Goal: Information Seeking & Learning: Learn about a topic

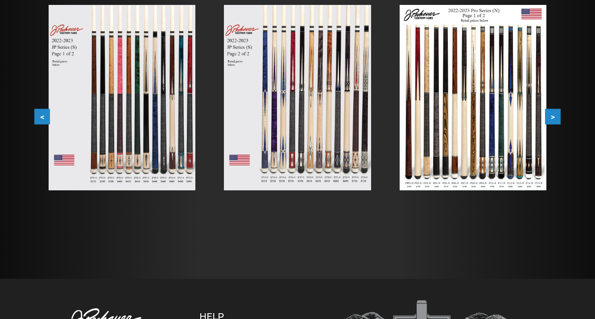
scroll to position [183, 0]
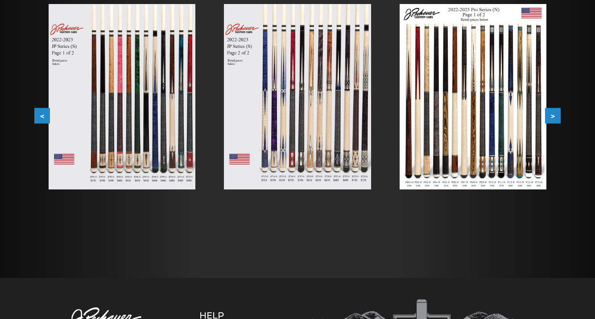
click at [122, 120] on img at bounding box center [122, 96] width 147 height 185
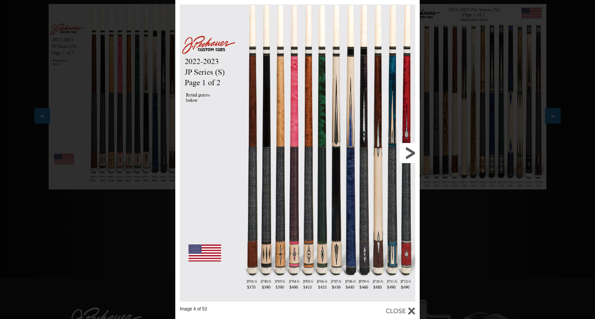
click at [409, 151] on link at bounding box center [365, 153] width 110 height 306
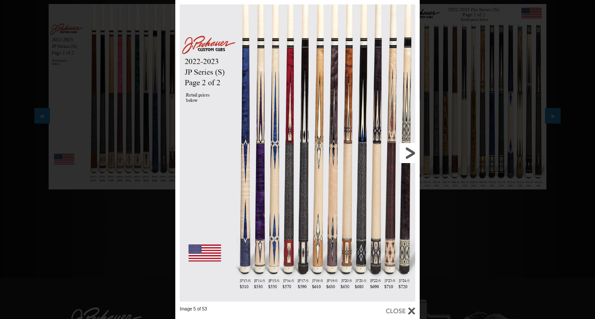
click at [409, 151] on link at bounding box center [365, 153] width 110 height 306
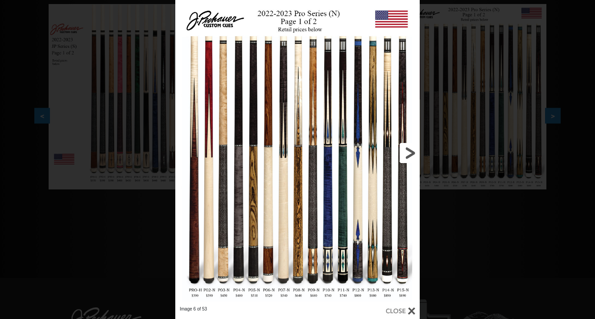
click at [409, 151] on link at bounding box center [365, 153] width 110 height 306
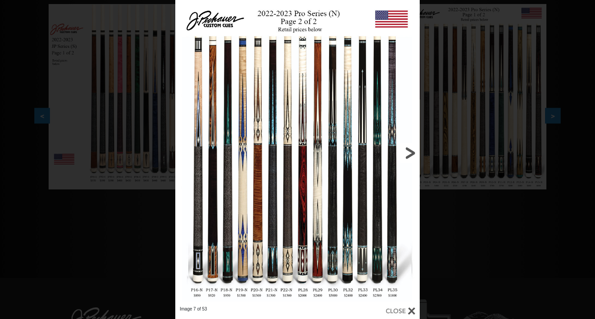
click at [409, 151] on link at bounding box center [365, 153] width 110 height 306
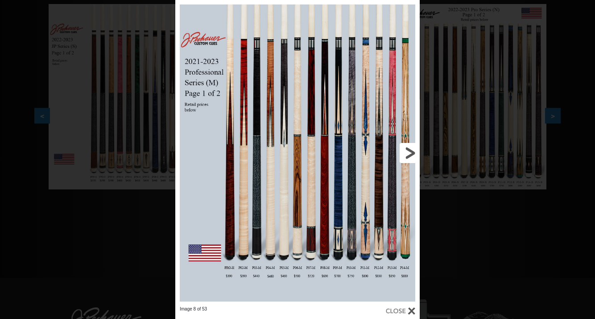
click at [409, 151] on link at bounding box center [365, 153] width 110 height 306
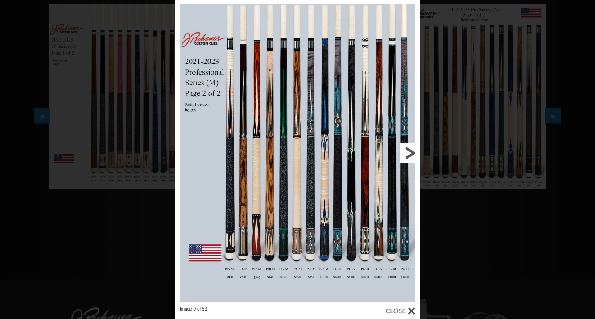
click at [409, 151] on link at bounding box center [365, 153] width 110 height 306
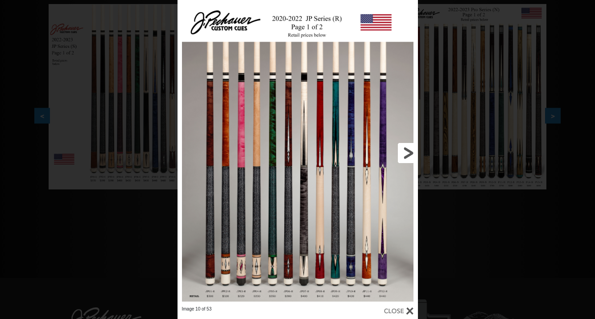
click at [409, 151] on link at bounding box center [364, 153] width 108 height 306
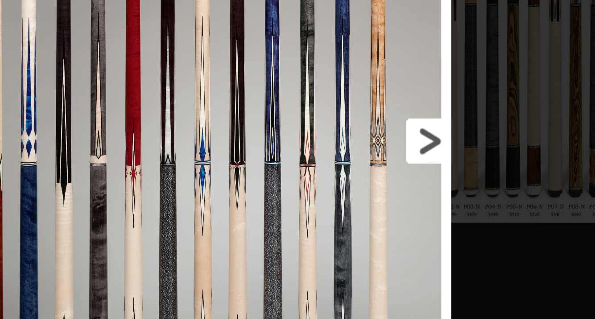
scroll to position [189, 0]
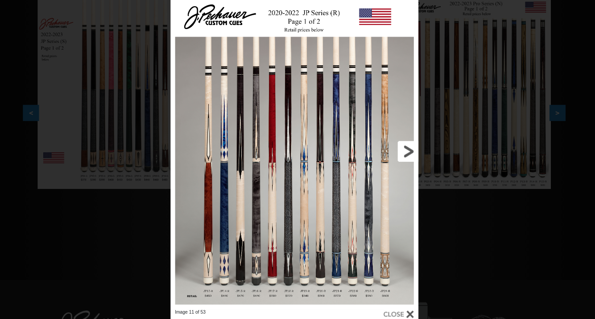
click at [390, 148] on link at bounding box center [364, 147] width 108 height 306
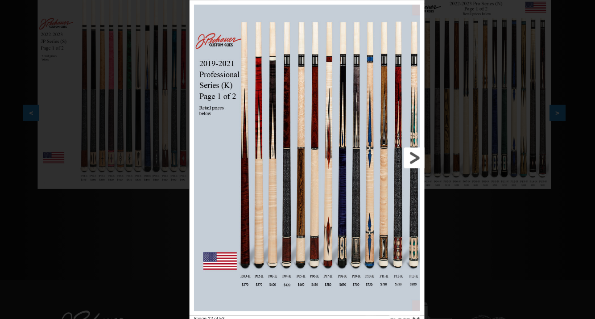
click at [397, 152] on link at bounding box center [372, 153] width 103 height 306
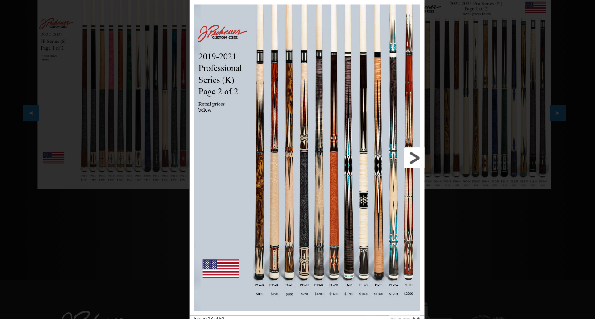
click at [397, 152] on link at bounding box center [372, 153] width 103 height 306
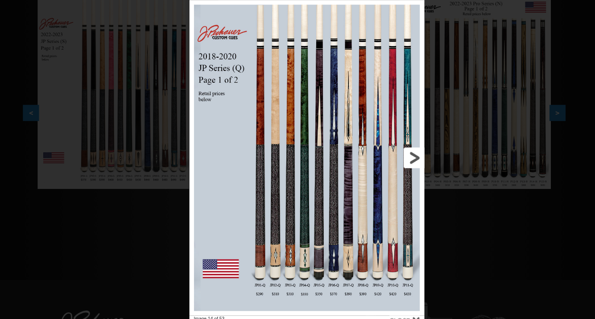
click at [397, 152] on link at bounding box center [372, 153] width 103 height 306
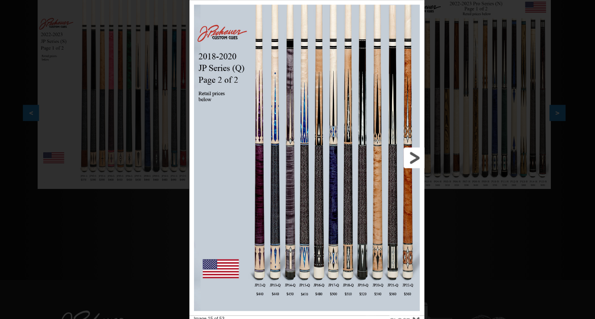
click at [397, 152] on link at bounding box center [372, 153] width 103 height 306
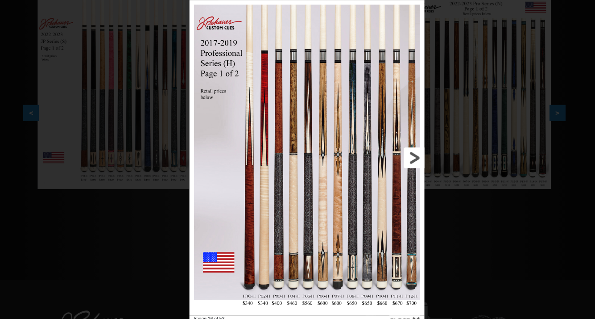
click at [397, 152] on link at bounding box center [372, 153] width 103 height 306
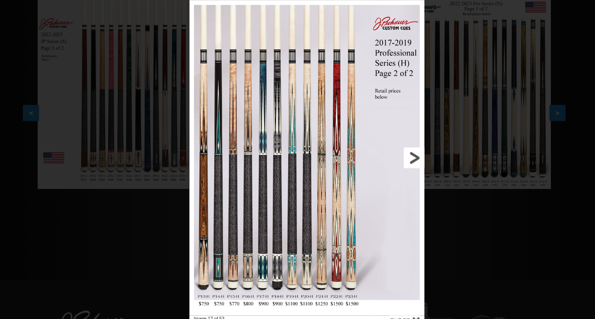
click at [397, 152] on link at bounding box center [372, 153] width 103 height 306
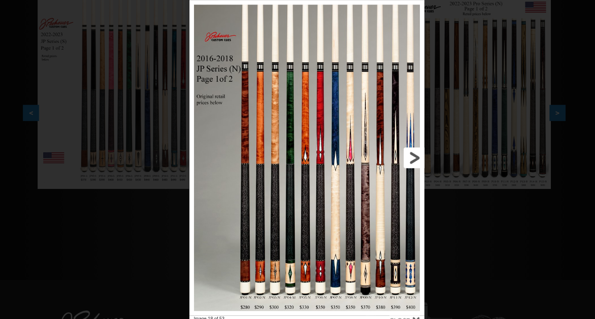
click at [397, 152] on link at bounding box center [372, 153] width 103 height 306
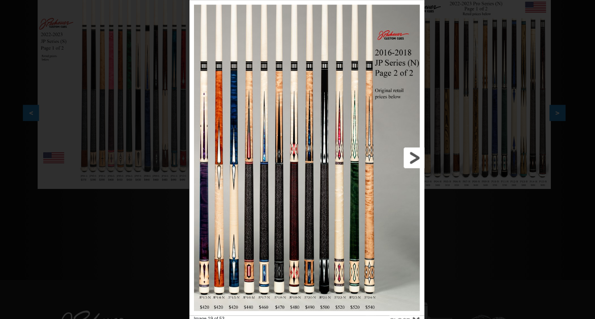
click at [397, 152] on link at bounding box center [372, 153] width 103 height 306
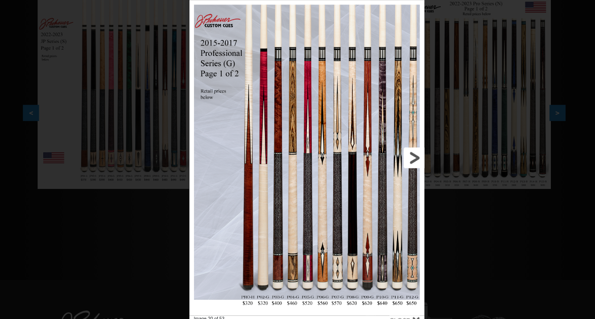
click at [397, 152] on link at bounding box center [372, 153] width 103 height 306
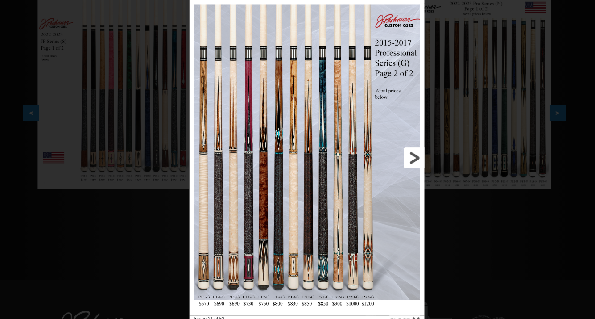
click at [397, 152] on link at bounding box center [372, 153] width 103 height 306
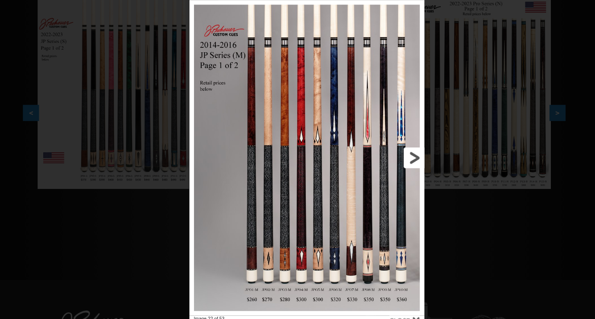
click at [397, 152] on link at bounding box center [372, 153] width 103 height 306
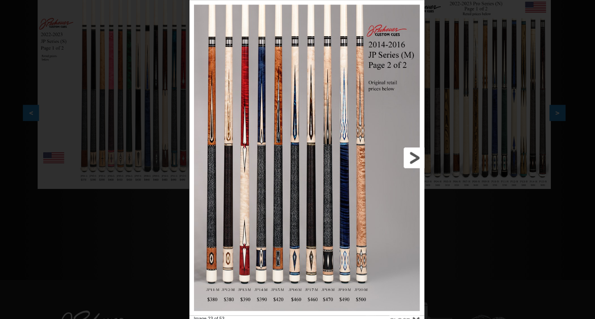
click at [397, 152] on link at bounding box center [372, 153] width 103 height 306
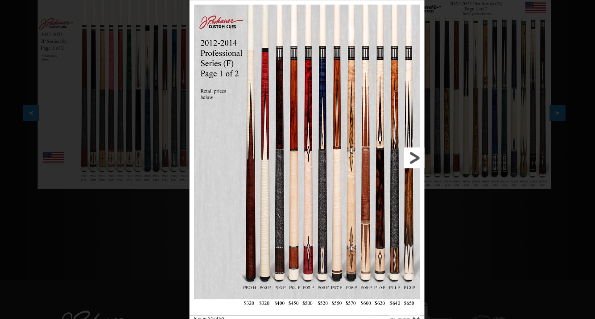
click at [397, 152] on link at bounding box center [372, 153] width 103 height 306
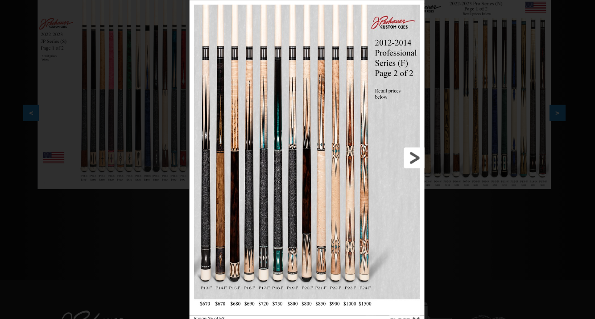
click at [397, 152] on link at bounding box center [372, 153] width 103 height 306
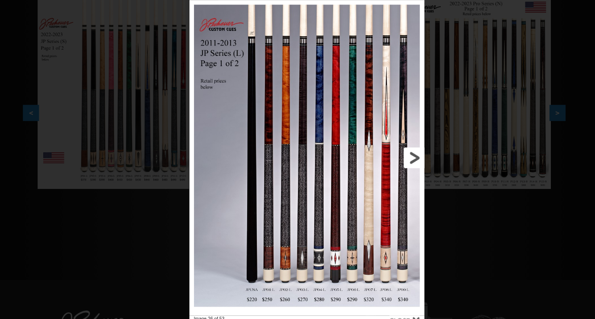
click at [397, 152] on link at bounding box center [372, 153] width 103 height 306
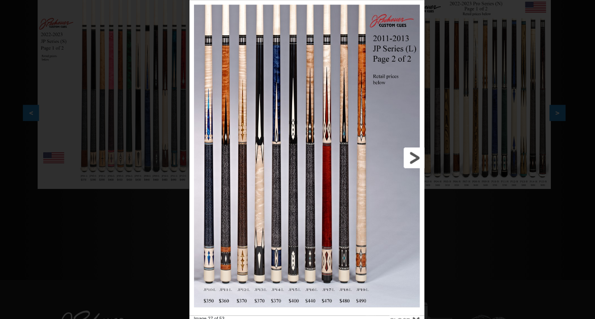
click at [397, 152] on link at bounding box center [372, 153] width 103 height 306
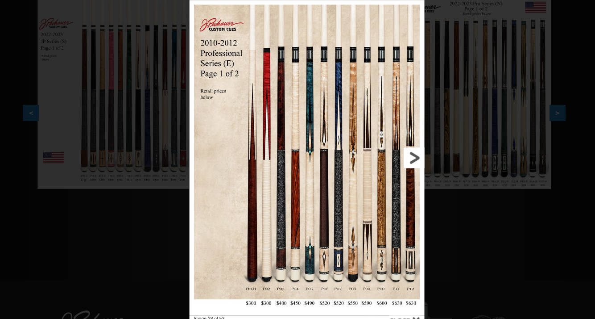
click at [397, 152] on link at bounding box center [372, 153] width 103 height 306
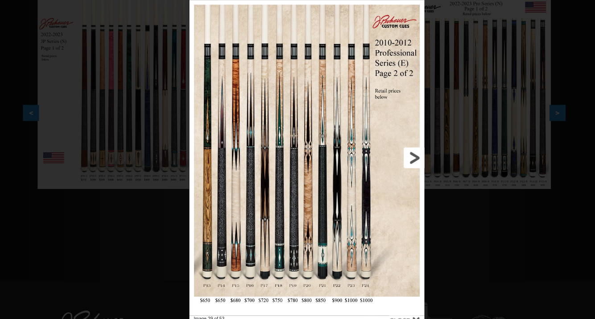
click at [397, 152] on link at bounding box center [372, 153] width 103 height 306
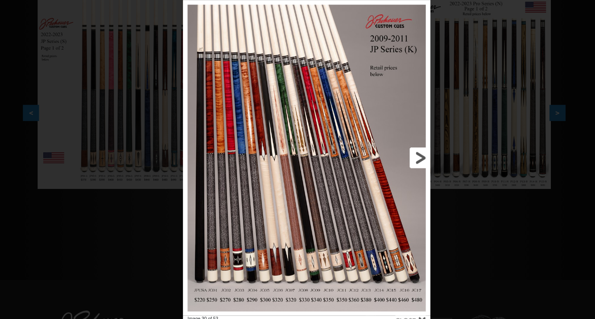
click at [399, 153] on link at bounding box center [376, 153] width 108 height 306
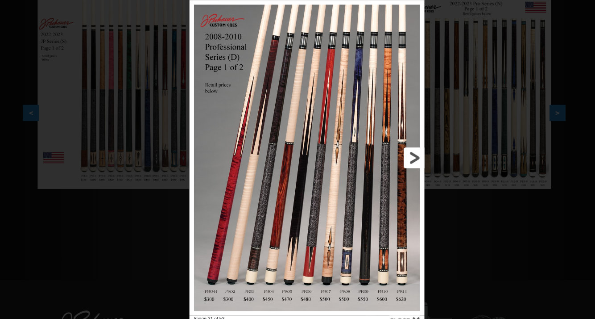
click at [400, 153] on link at bounding box center [372, 153] width 103 height 306
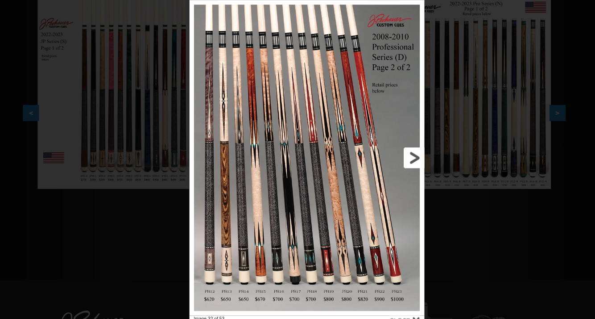
click at [400, 153] on link at bounding box center [372, 153] width 103 height 306
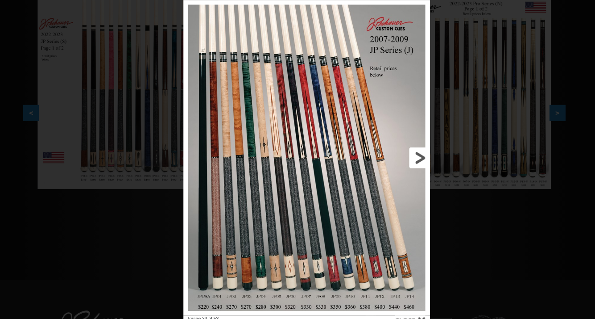
click at [400, 153] on link at bounding box center [376, 153] width 108 height 306
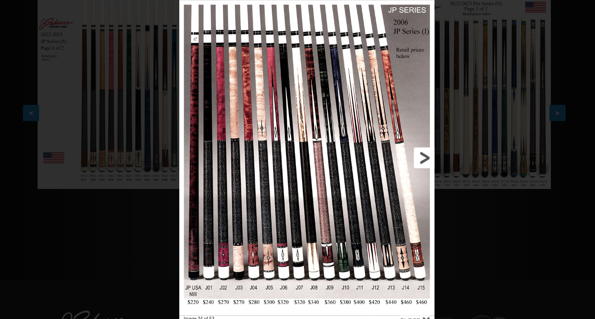
click at [407, 153] on link at bounding box center [378, 153] width 112 height 306
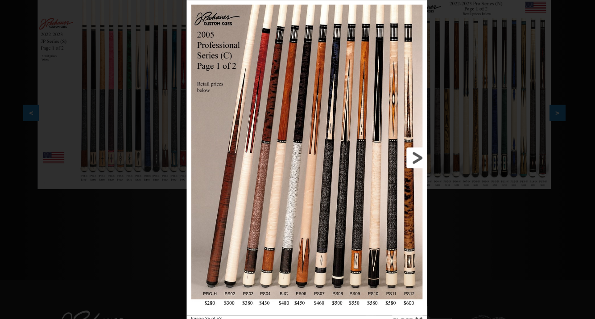
click at [407, 153] on link at bounding box center [373, 153] width 105 height 306
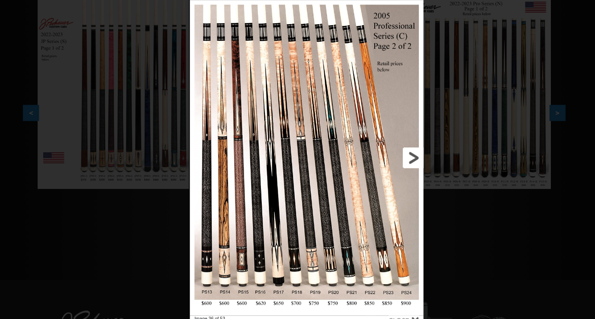
click at [407, 153] on link at bounding box center [372, 153] width 102 height 306
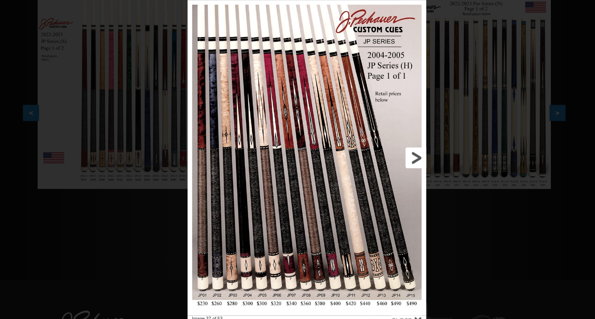
click at [407, 153] on link at bounding box center [373, 153] width 104 height 306
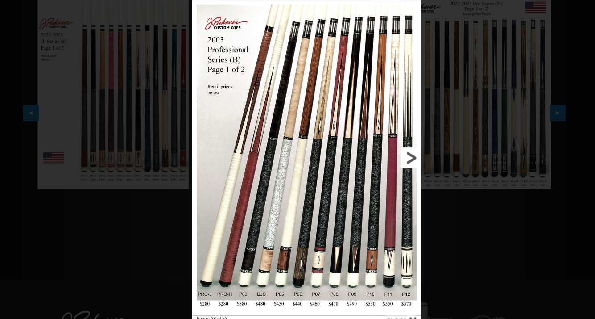
click at [402, 153] on link at bounding box center [371, 153] width 100 height 306
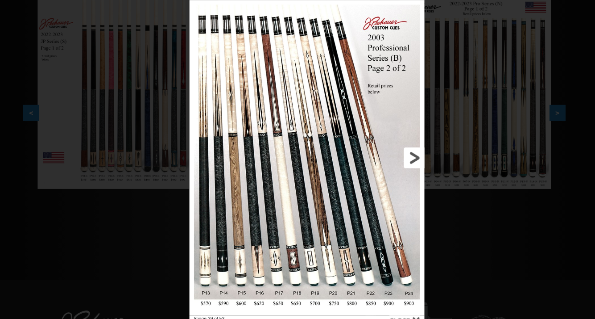
click at [402, 153] on link at bounding box center [372, 153] width 103 height 306
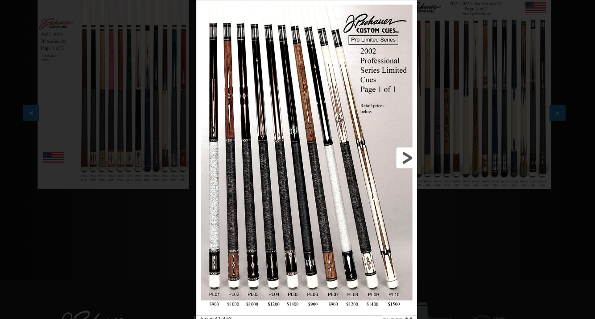
click at [397, 153] on link at bounding box center [368, 153] width 96 height 306
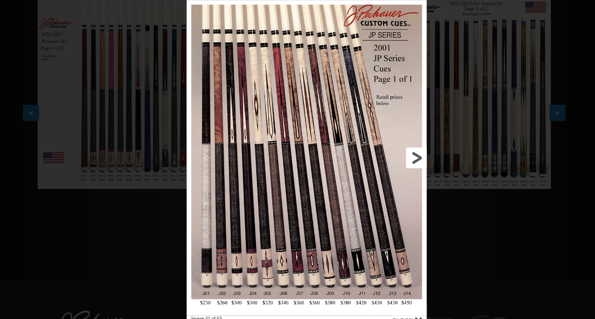
click at [397, 153] on link at bounding box center [373, 153] width 105 height 306
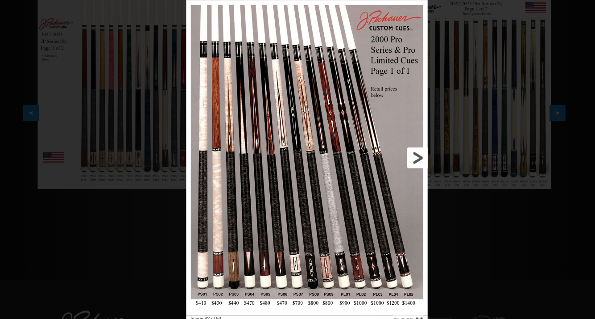
click at [397, 153] on link at bounding box center [373, 153] width 105 height 306
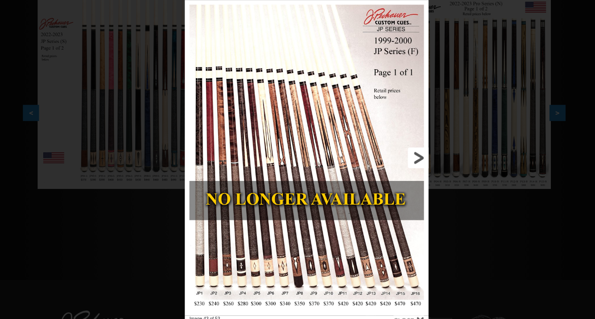
click at [401, 153] on link at bounding box center [375, 153] width 107 height 306
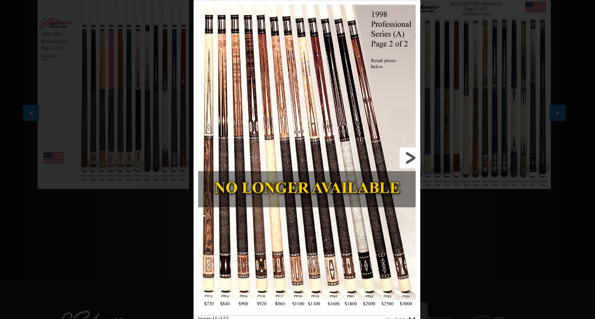
click at [401, 153] on link at bounding box center [370, 153] width 99 height 306
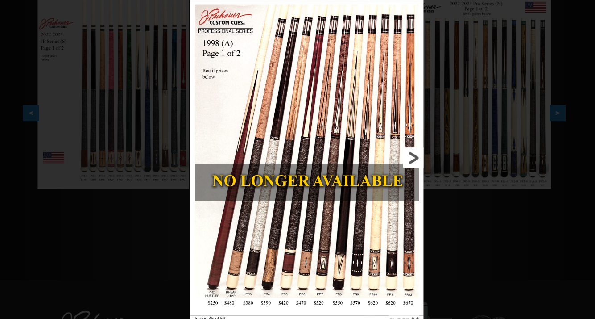
click at [401, 153] on link at bounding box center [372, 153] width 102 height 306
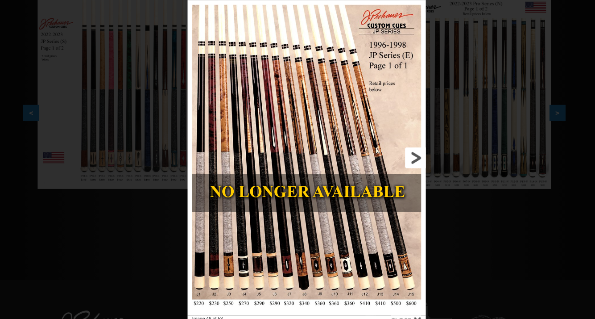
click at [401, 153] on link at bounding box center [373, 153] width 104 height 306
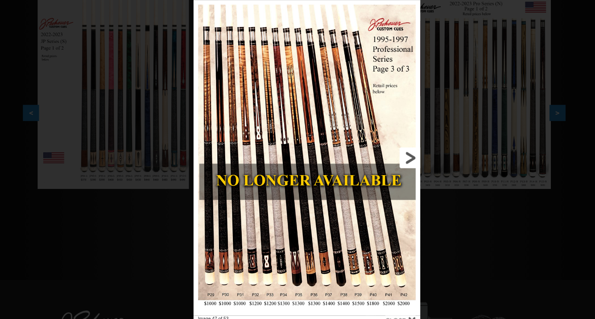
click at [401, 153] on link at bounding box center [370, 153] width 99 height 306
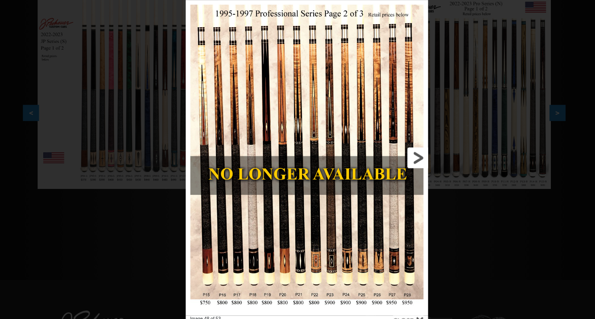
click at [401, 153] on link at bounding box center [374, 153] width 106 height 306
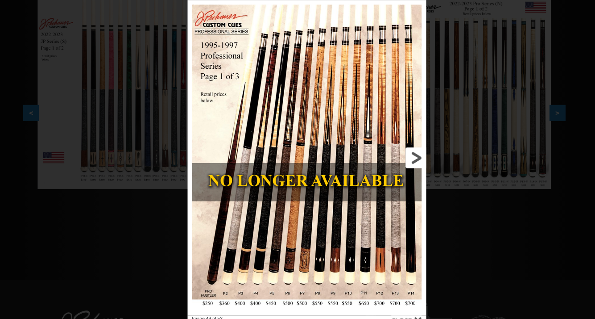
click at [401, 153] on link at bounding box center [373, 153] width 104 height 306
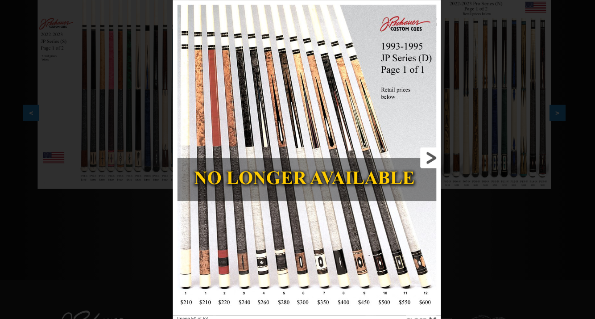
click at [413, 156] on link at bounding box center [381, 153] width 117 height 306
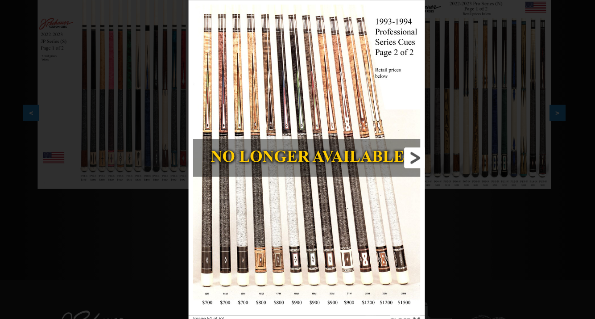
click at [401, 153] on link at bounding box center [372, 153] width 103 height 306
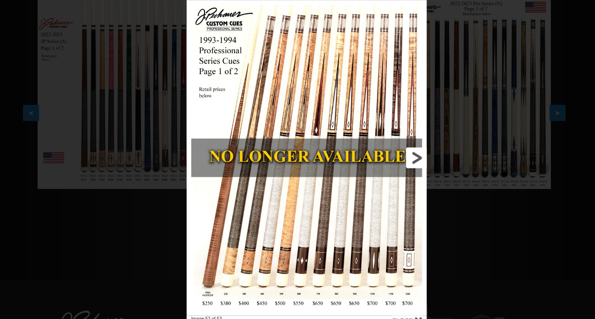
click at [401, 153] on link at bounding box center [373, 153] width 105 height 306
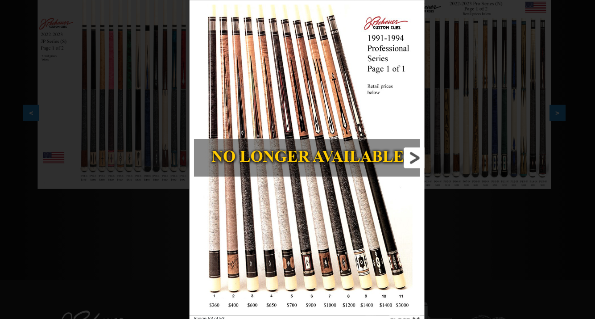
click at [401, 153] on link at bounding box center [372, 153] width 103 height 306
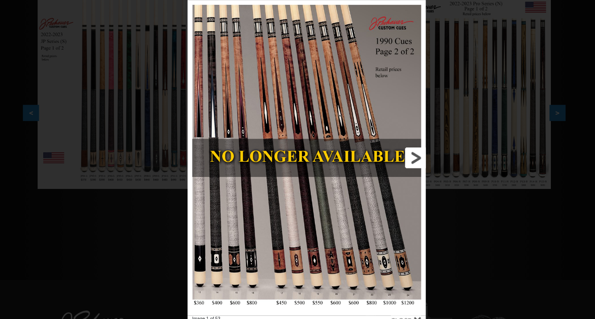
click at [401, 153] on link at bounding box center [373, 153] width 104 height 306
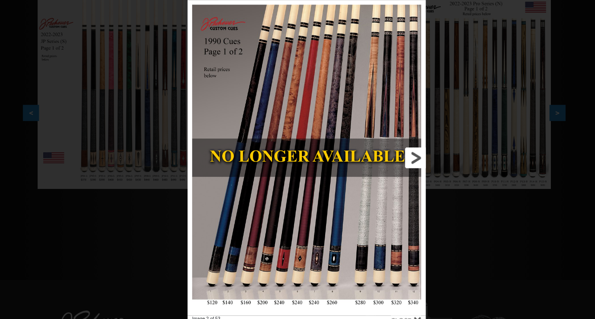
click at [401, 153] on link at bounding box center [373, 153] width 104 height 306
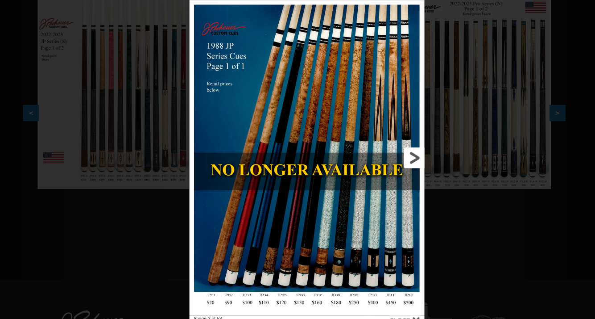
click at [401, 153] on link at bounding box center [372, 153] width 103 height 306
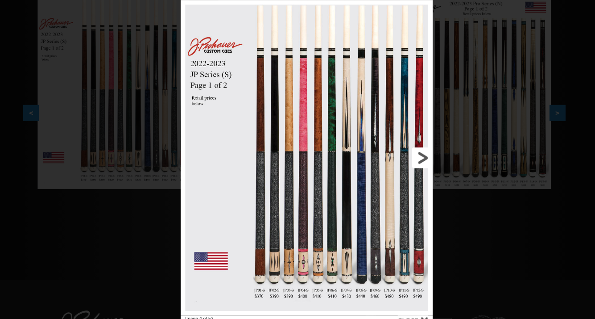
click at [407, 158] on link at bounding box center [377, 153] width 110 height 306
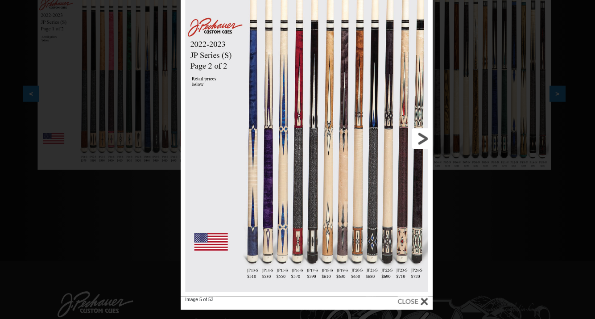
scroll to position [206, 0]
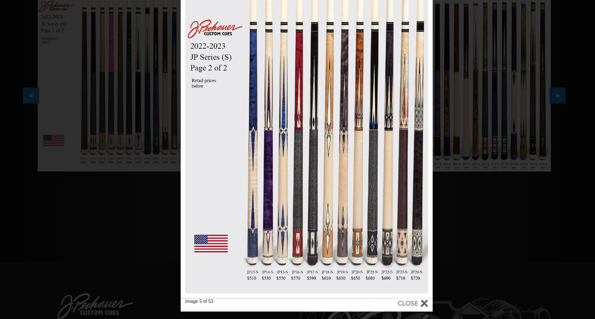
click at [459, 209] on div "Image 5 of 53" at bounding box center [309, 142] width 595 height 319
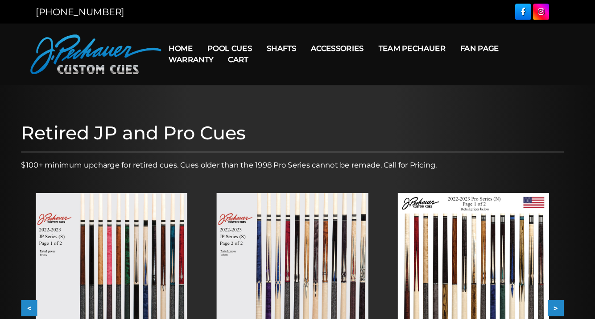
scroll to position [0, 0]
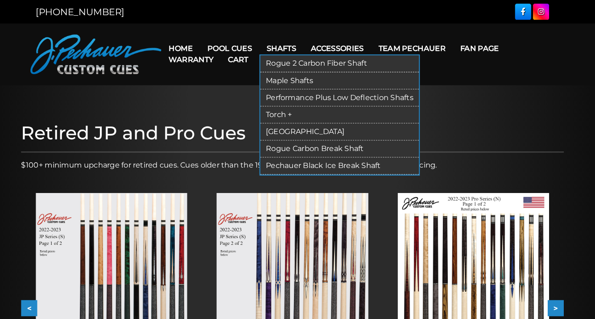
click at [283, 62] on link "Rogue 2 Carbon Fiber Shaft" at bounding box center [343, 62] width 154 height 17
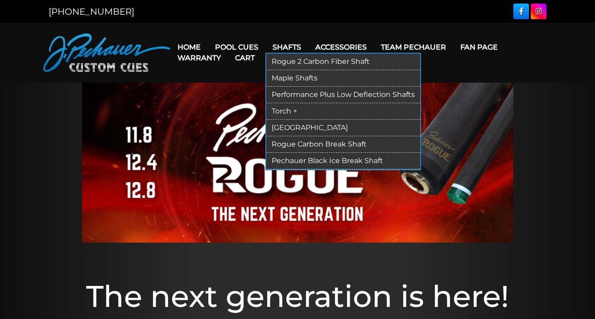
click at [288, 109] on link "Torch +" at bounding box center [343, 111] width 154 height 17
click at [294, 95] on link "Performance Plus Low Deflection Shafts" at bounding box center [343, 95] width 154 height 17
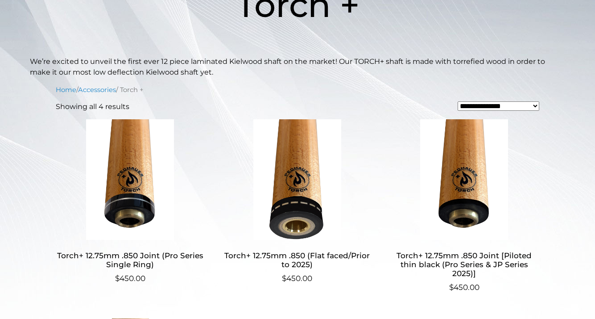
scroll to position [197, 0]
